Goal: Task Accomplishment & Management: Use online tool/utility

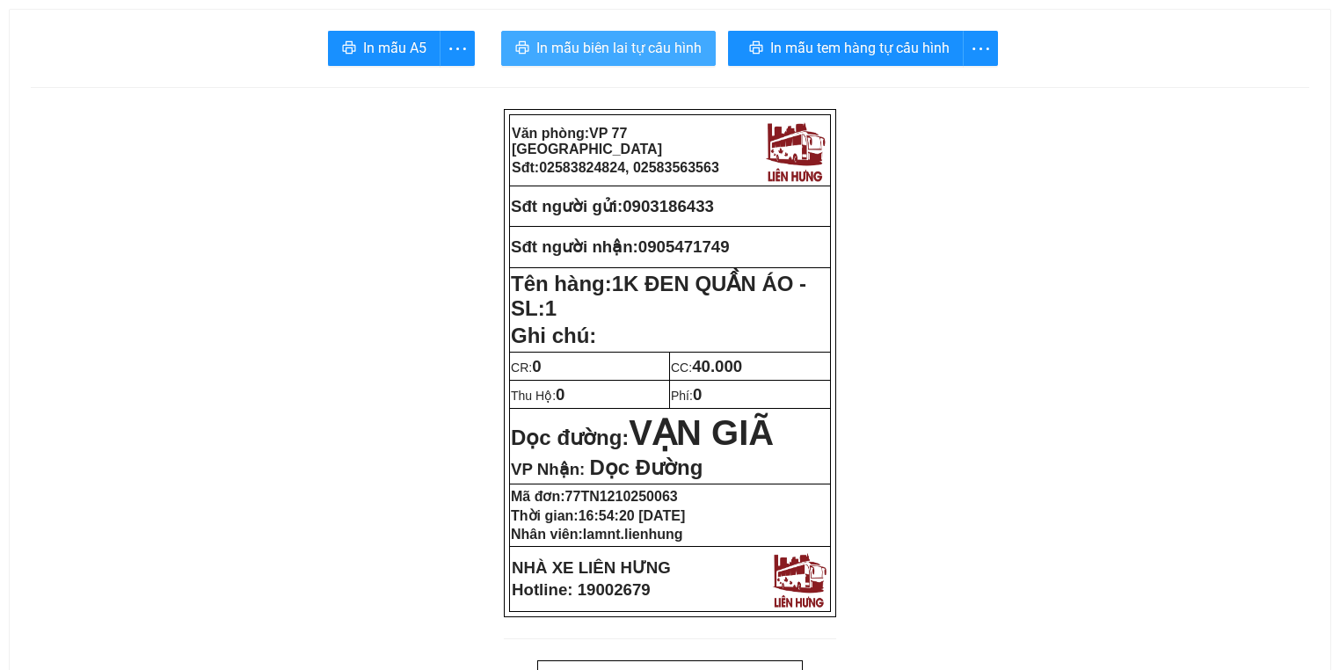
click at [659, 47] on span "In mẫu biên lai tự cấu hình" at bounding box center [619, 48] width 165 height 22
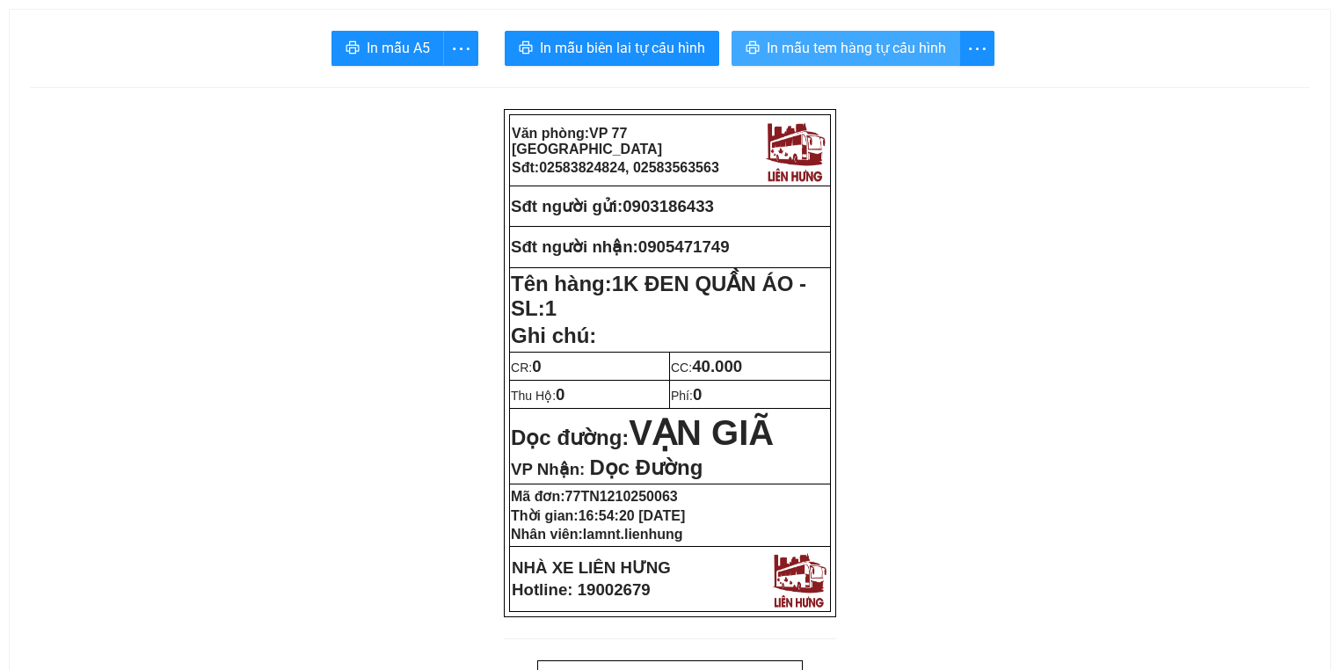
click at [827, 47] on span "In mẫu tem hàng tự cấu hình" at bounding box center [856, 48] width 179 height 22
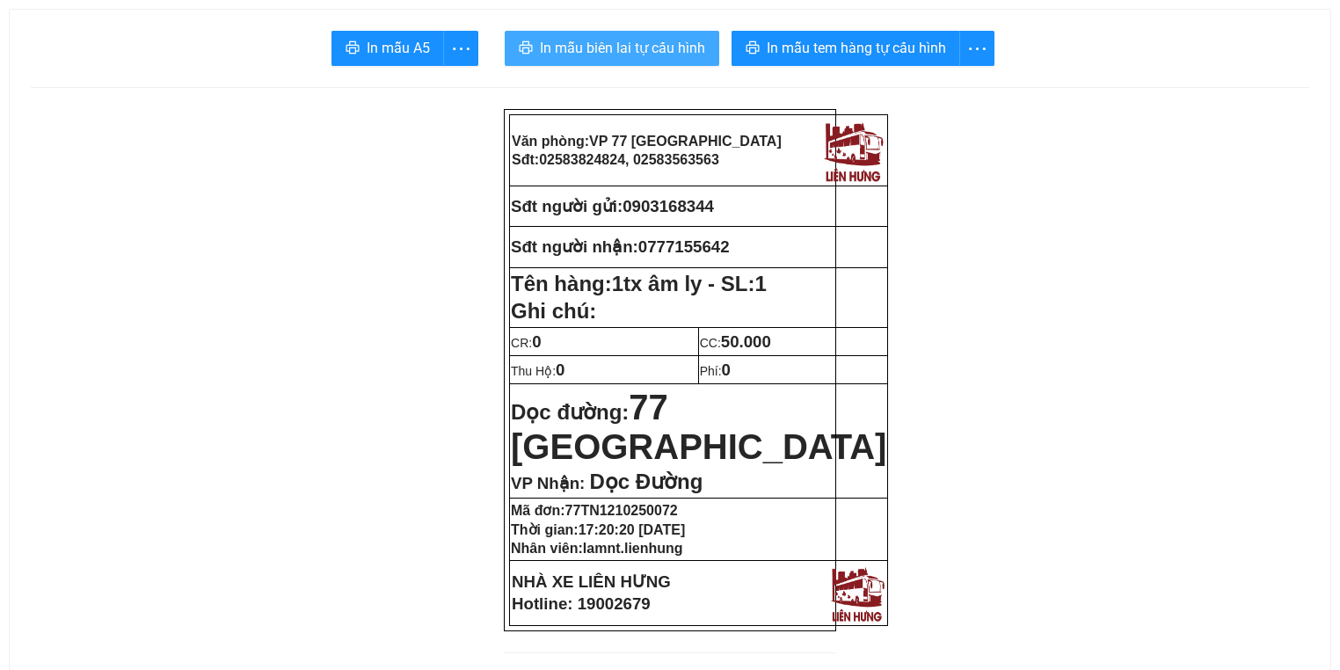
click at [635, 48] on span "In mẫu biên lai tự cấu hình" at bounding box center [622, 48] width 165 height 22
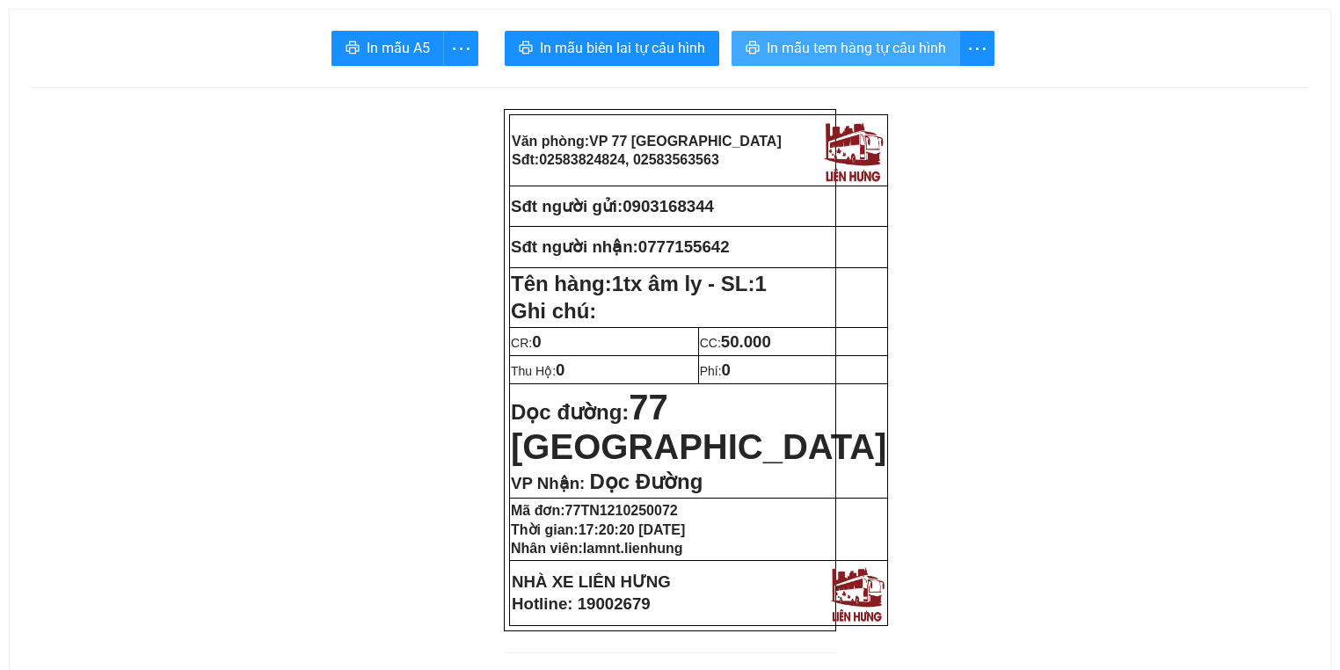
click at [812, 54] on span "In mẫu tem hàng tự cấu hình" at bounding box center [856, 48] width 179 height 22
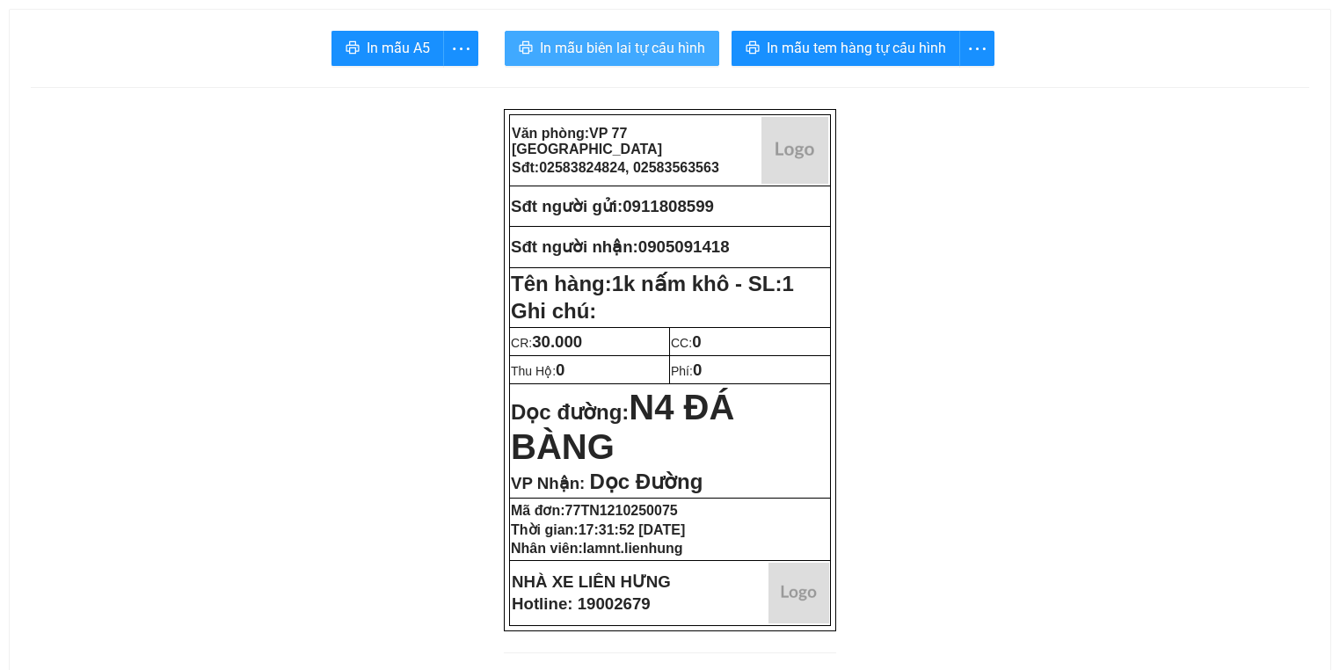
click at [576, 53] on span "In mẫu biên lai tự cấu hình" at bounding box center [622, 48] width 165 height 22
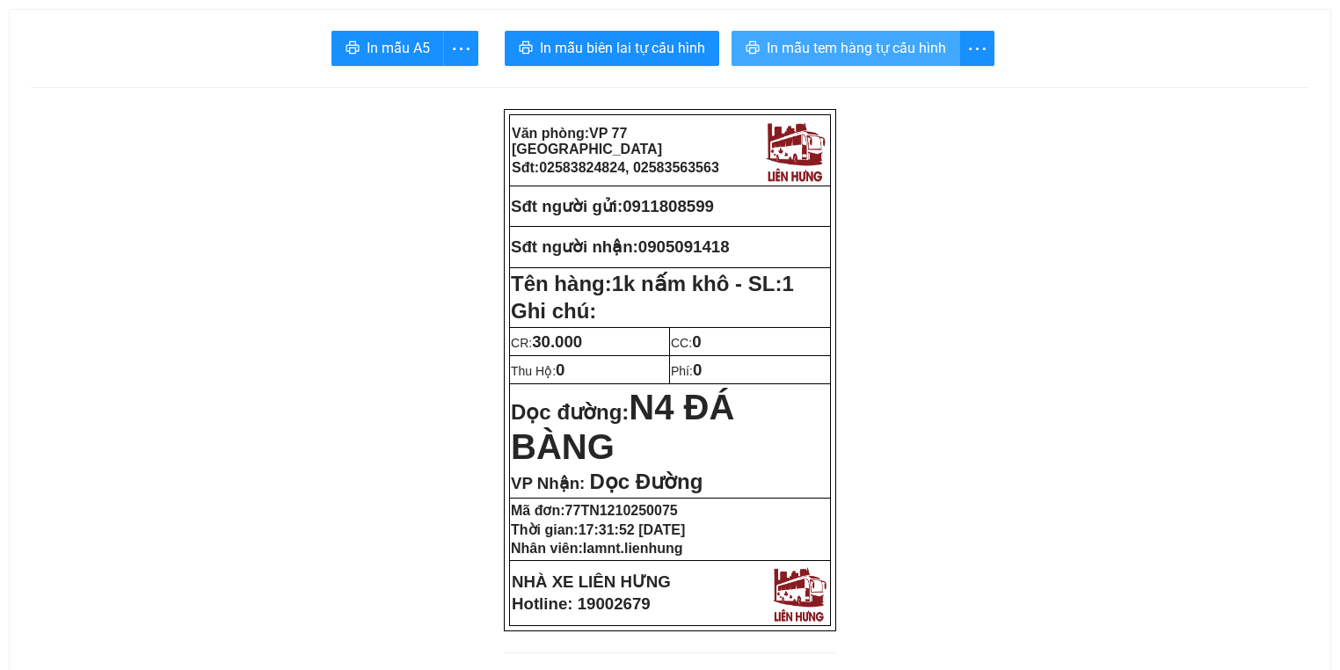
click at [852, 42] on span "In mẫu tem hàng tự cấu hình" at bounding box center [856, 48] width 179 height 22
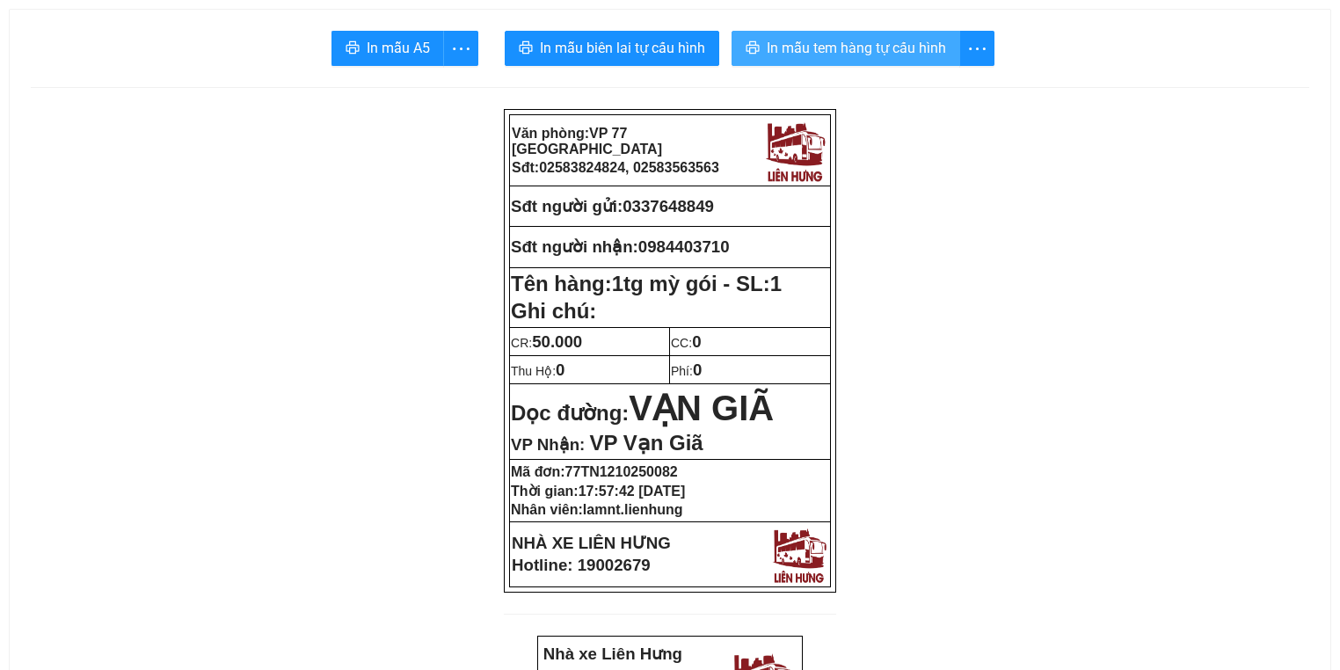
click at [788, 49] on span "In mẫu tem hàng tự cấu hình" at bounding box center [856, 48] width 179 height 22
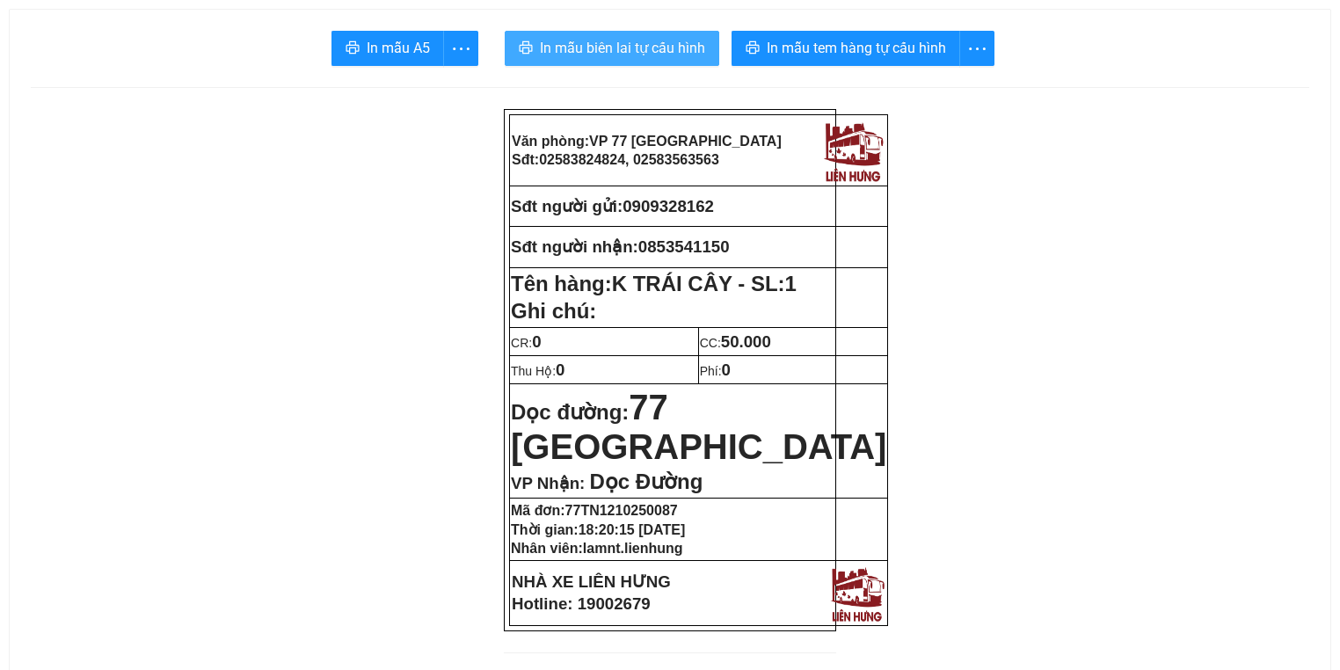
click at [619, 56] on span "In mẫu biên lai tự cấu hình" at bounding box center [622, 48] width 165 height 22
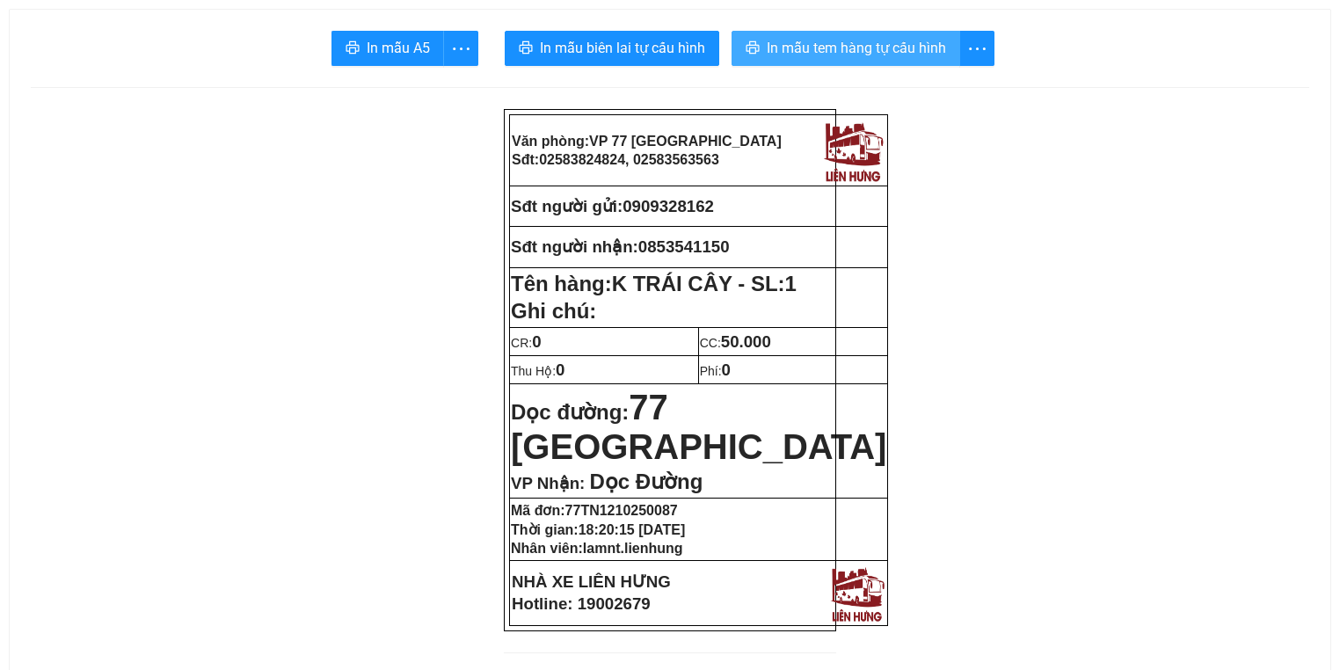
click at [831, 48] on span "In mẫu tem hàng tự cấu hình" at bounding box center [856, 48] width 179 height 22
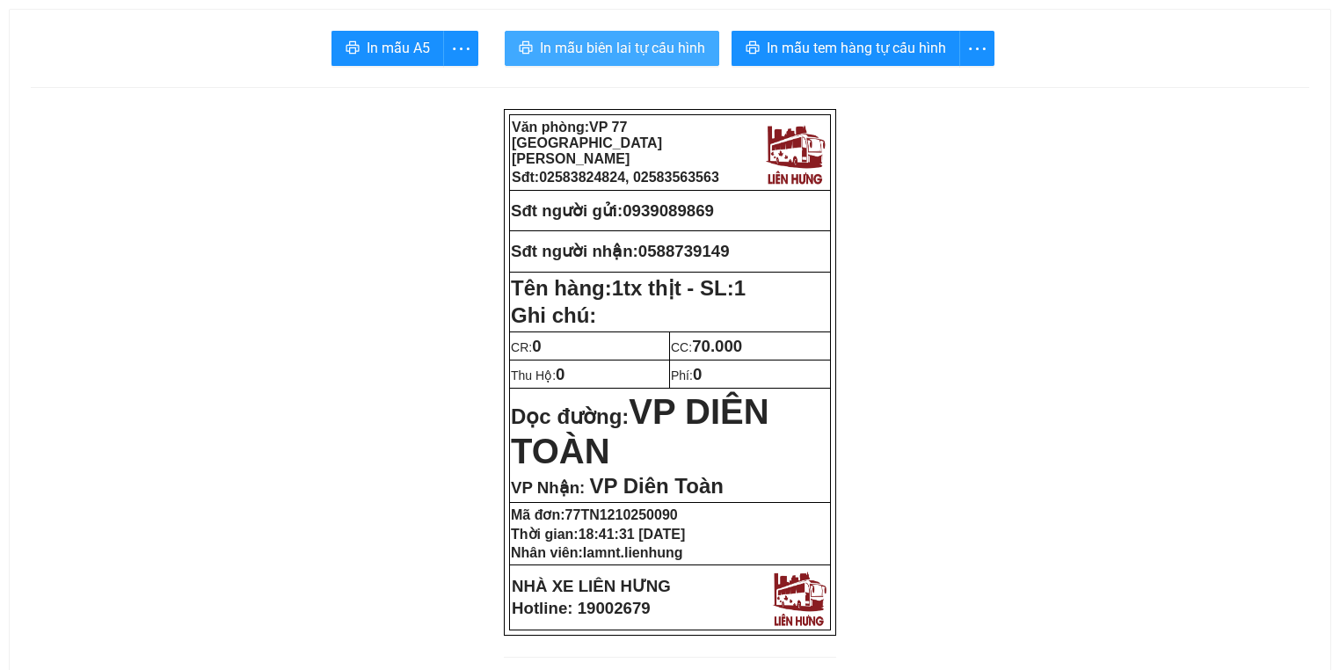
click at [593, 53] on span "In mẫu biên lai tự cấu hình" at bounding box center [622, 48] width 165 height 22
drag, startPoint x: 633, startPoint y: 211, endPoint x: 727, endPoint y: 206, distance: 94.3
click at [727, 206] on p "Sđt người gửi: 0939089869" at bounding box center [670, 210] width 318 height 19
copy span "0939089869"
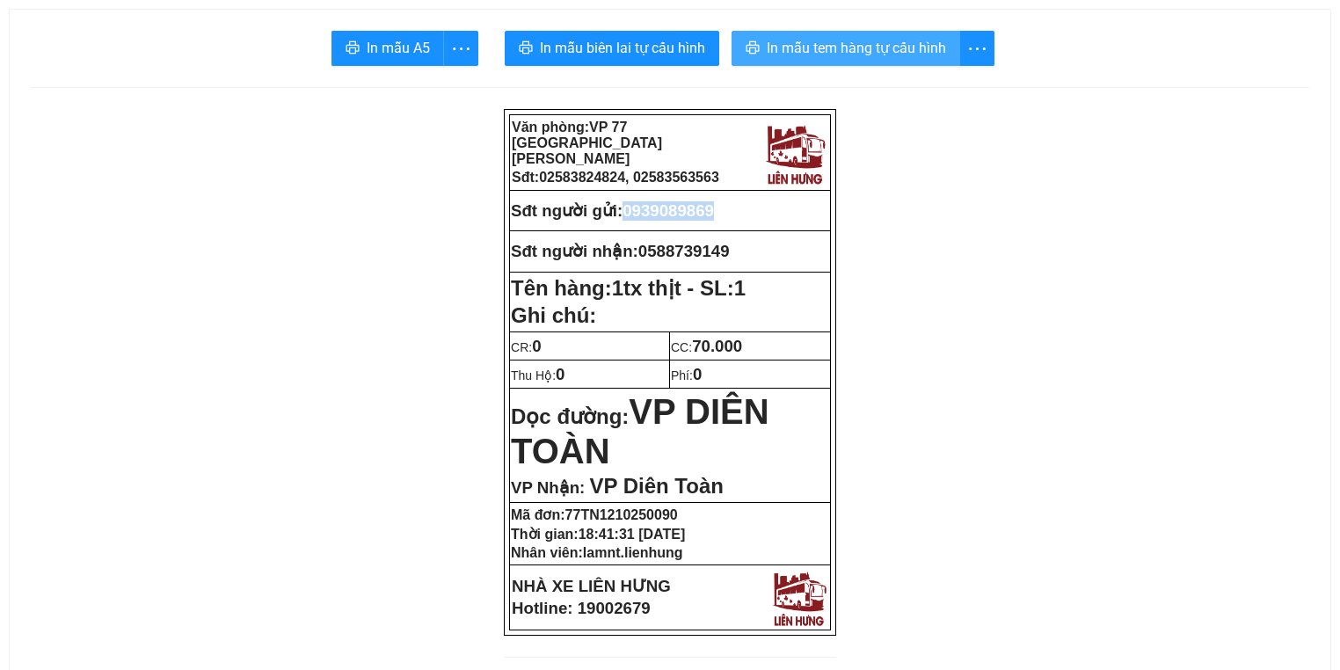
click at [850, 61] on button "In mẫu tem hàng tự cấu hình" at bounding box center [846, 48] width 229 height 35
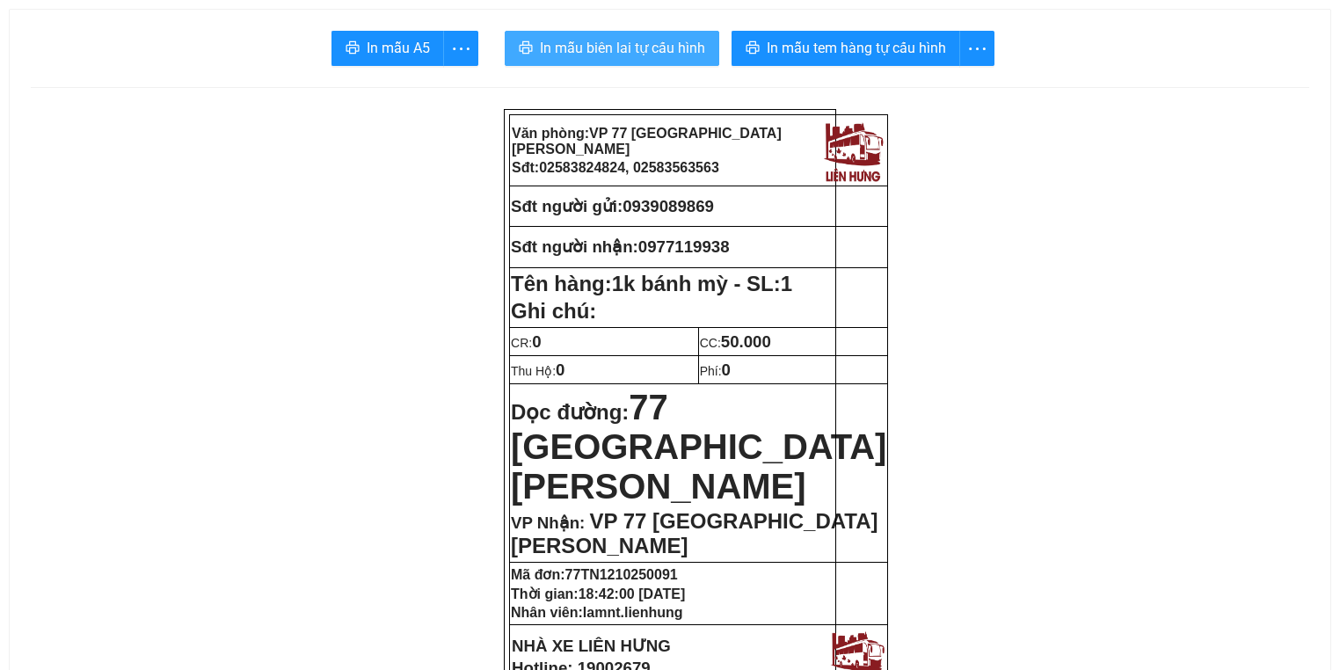
click at [578, 38] on span "In mẫu biên lai tự cấu hình" at bounding box center [622, 48] width 165 height 22
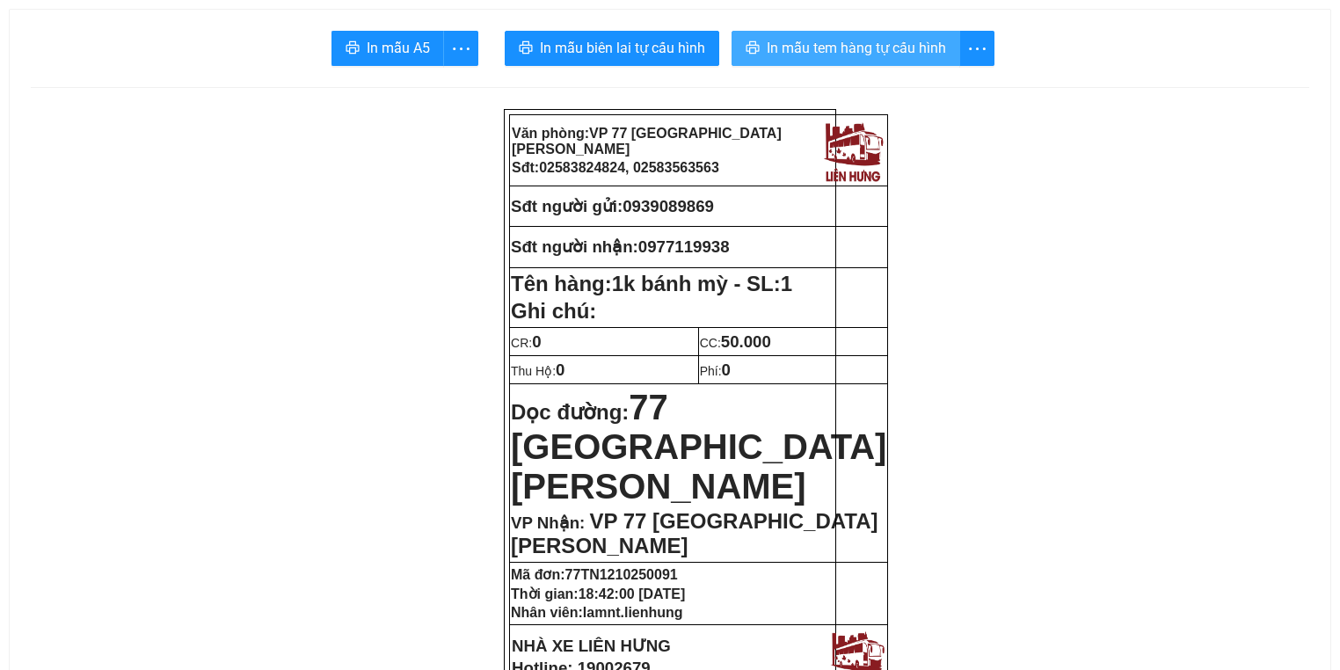
click at [829, 53] on span "In mẫu tem hàng tự cấu hình" at bounding box center [856, 48] width 179 height 22
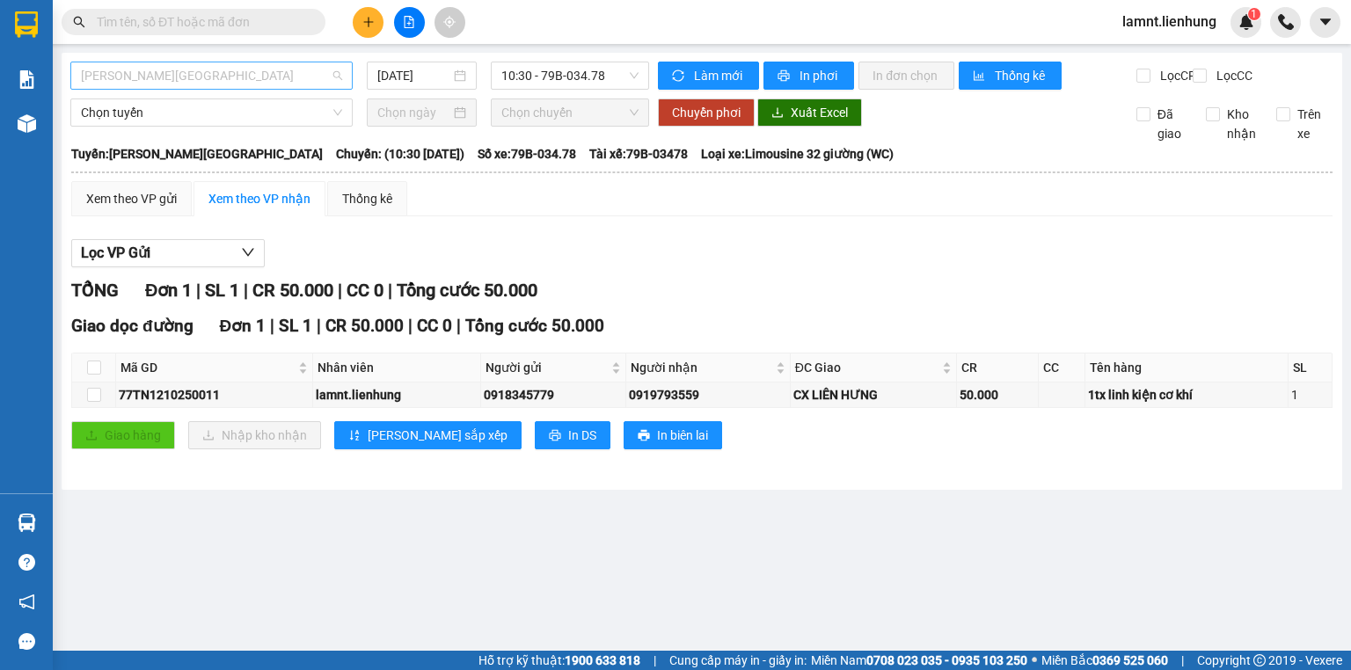
click at [247, 70] on span "Hồ Chí Minh - Nha Trang" at bounding box center [211, 75] width 261 height 26
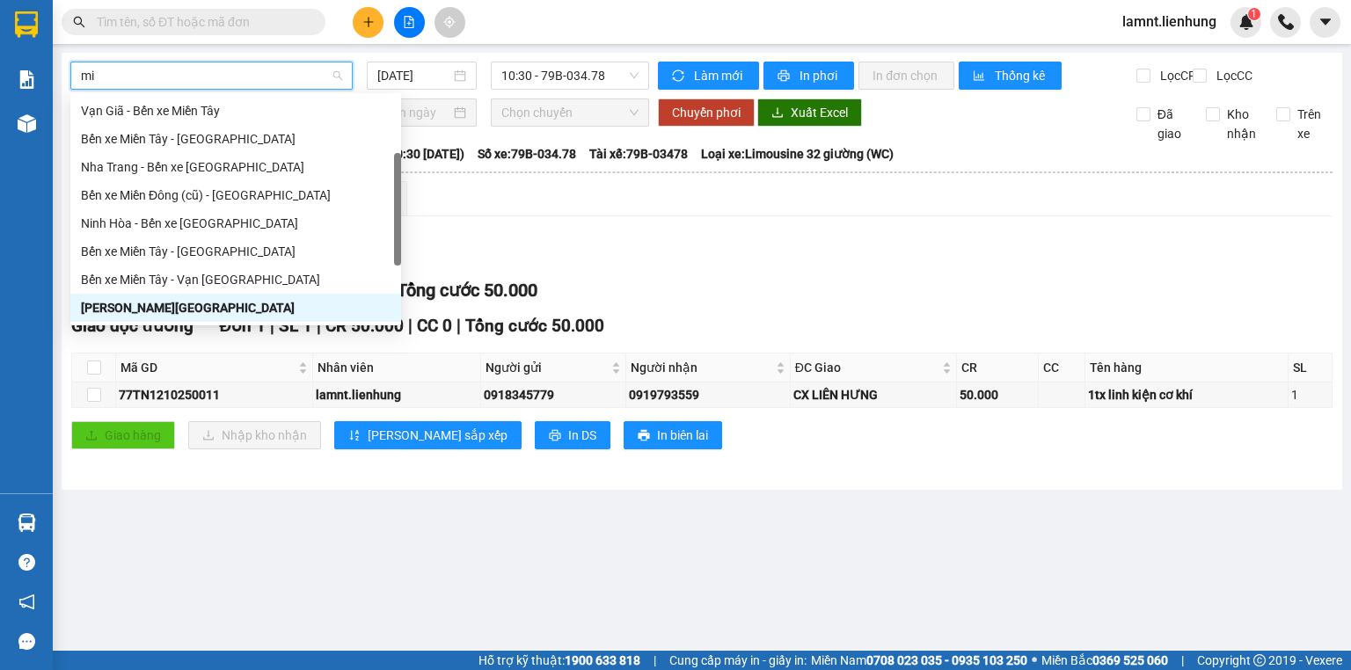
type input "miê"
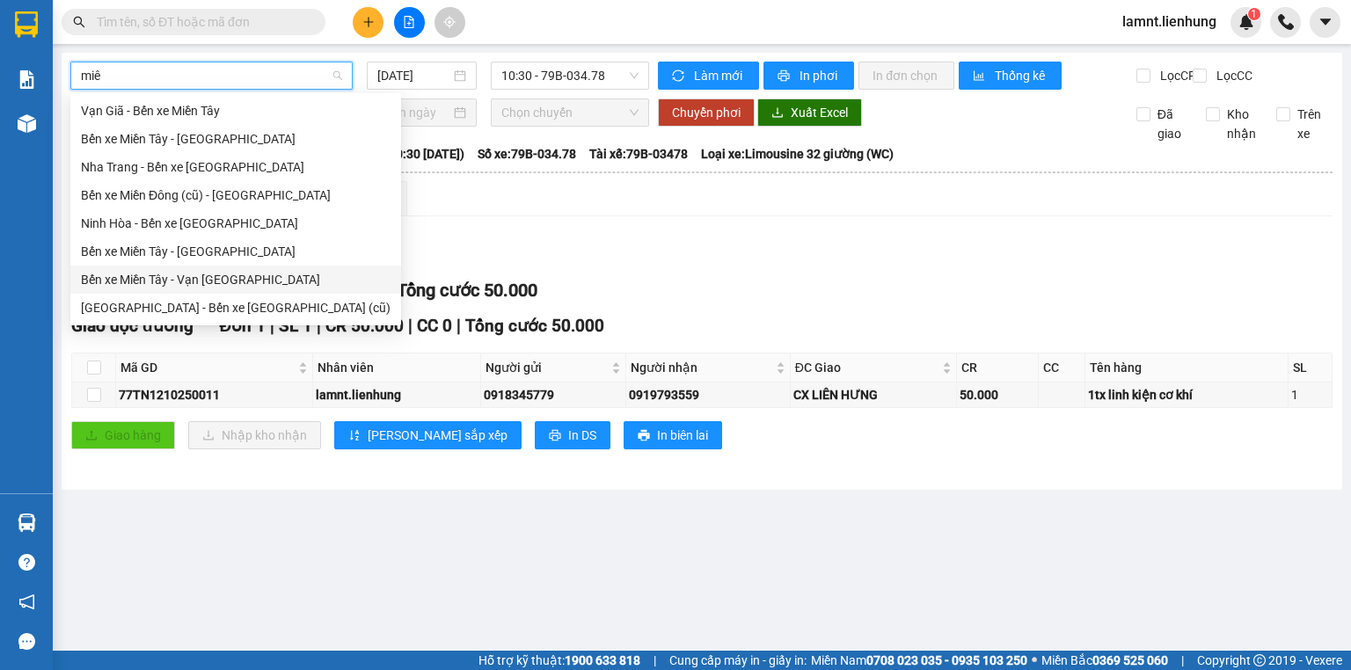
click at [215, 279] on div "Bến xe Miền Tây - Vạn Giã" at bounding box center [236, 279] width 310 height 19
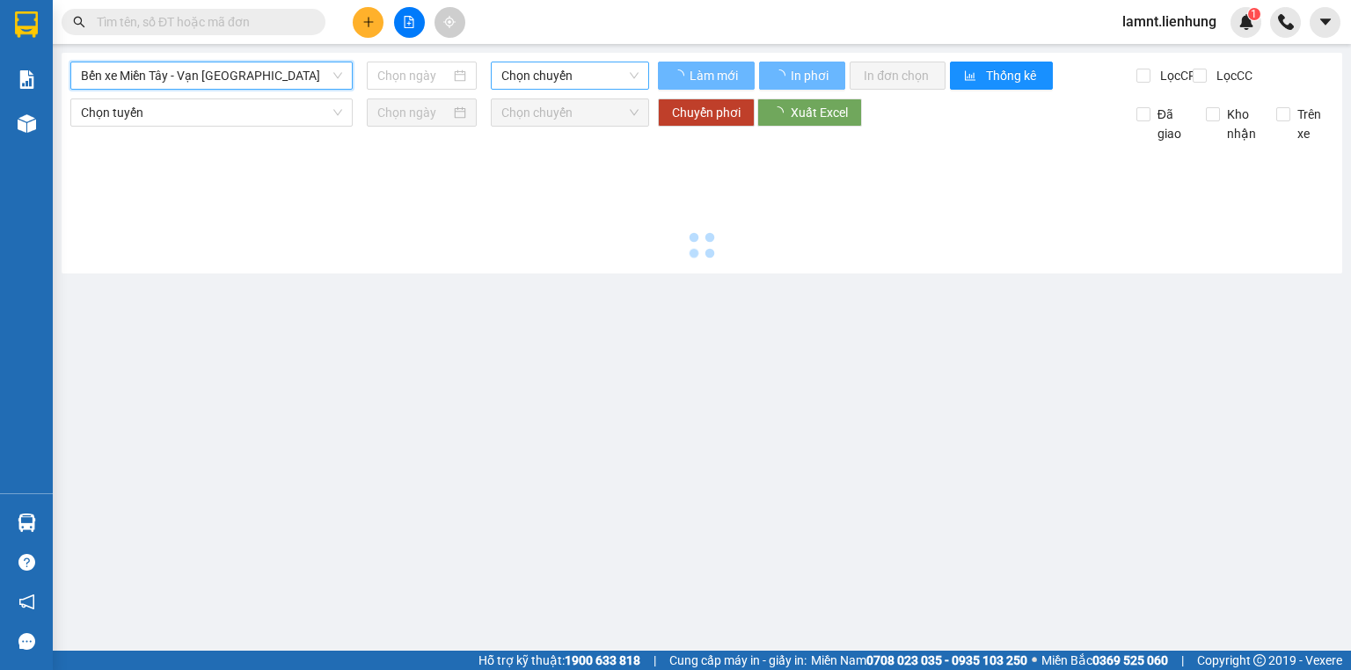
type input "12/10/2025"
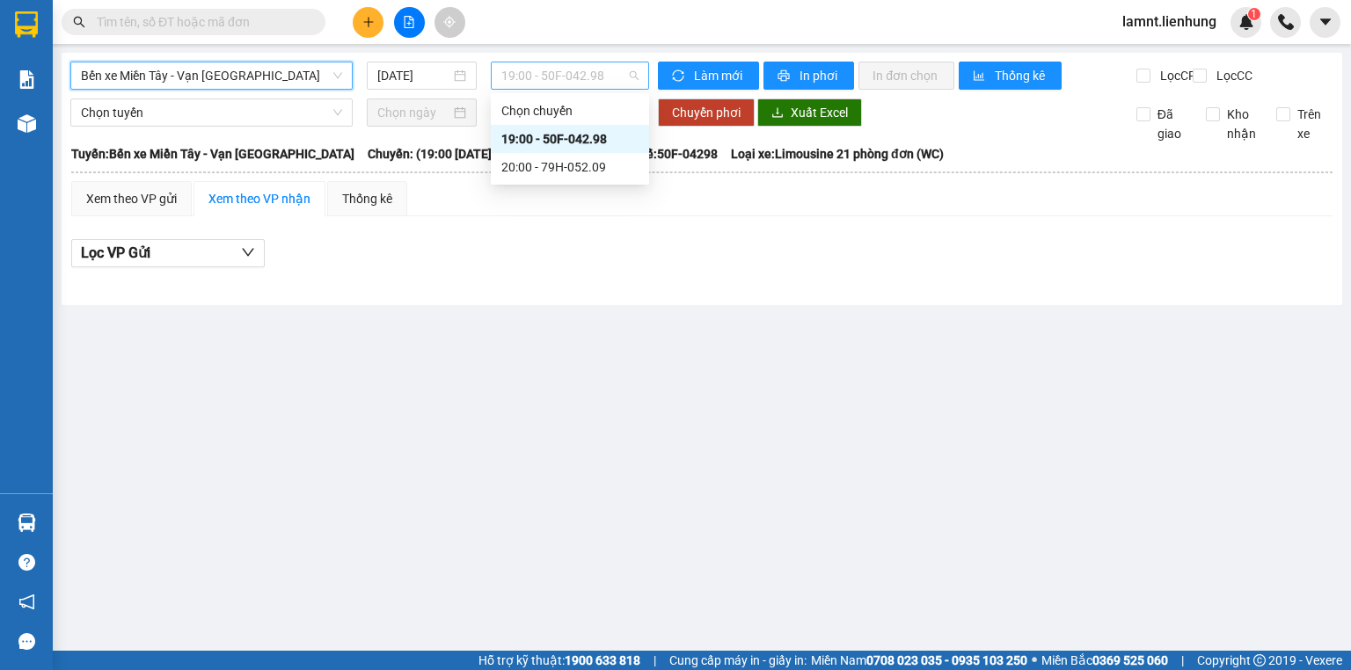
click at [588, 71] on span "19:00 - 50F-042.98" at bounding box center [570, 75] width 138 height 26
click at [593, 176] on div "20:00 - 79H-052.09" at bounding box center [569, 166] width 137 height 19
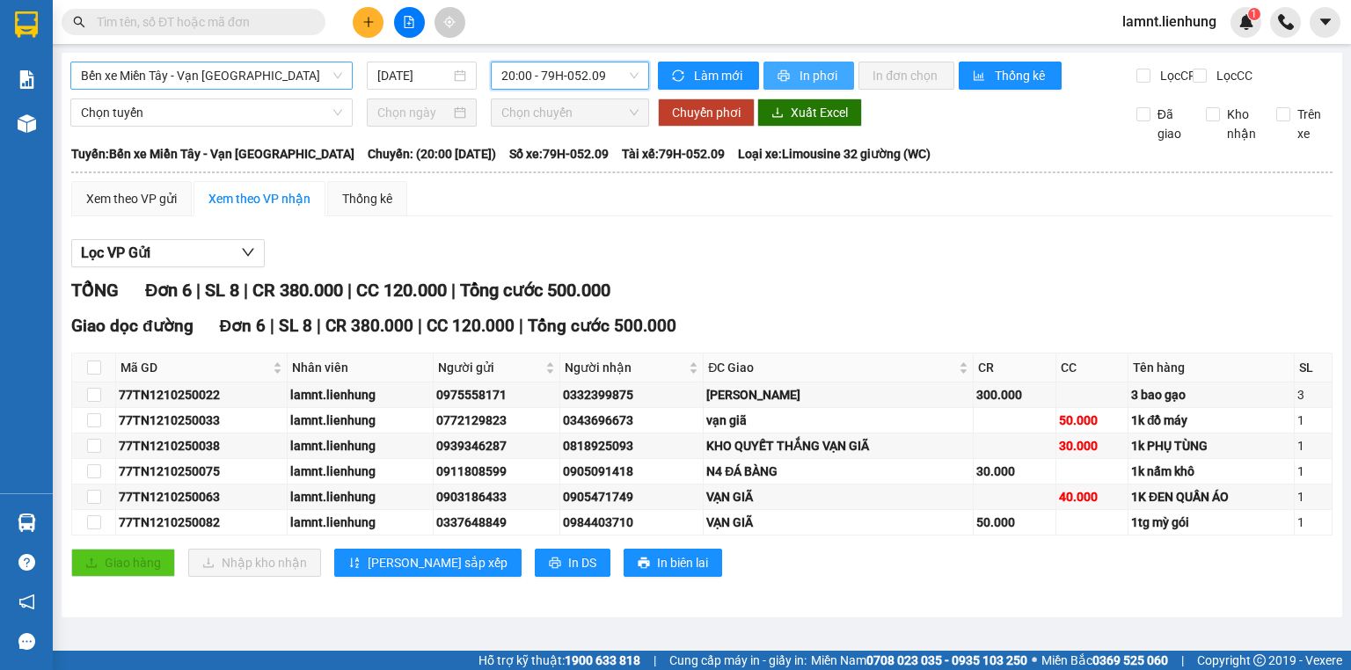
click at [782, 82] on span "printer" at bounding box center [785, 76] width 15 height 14
